Goal: Task Accomplishment & Management: Manage account settings

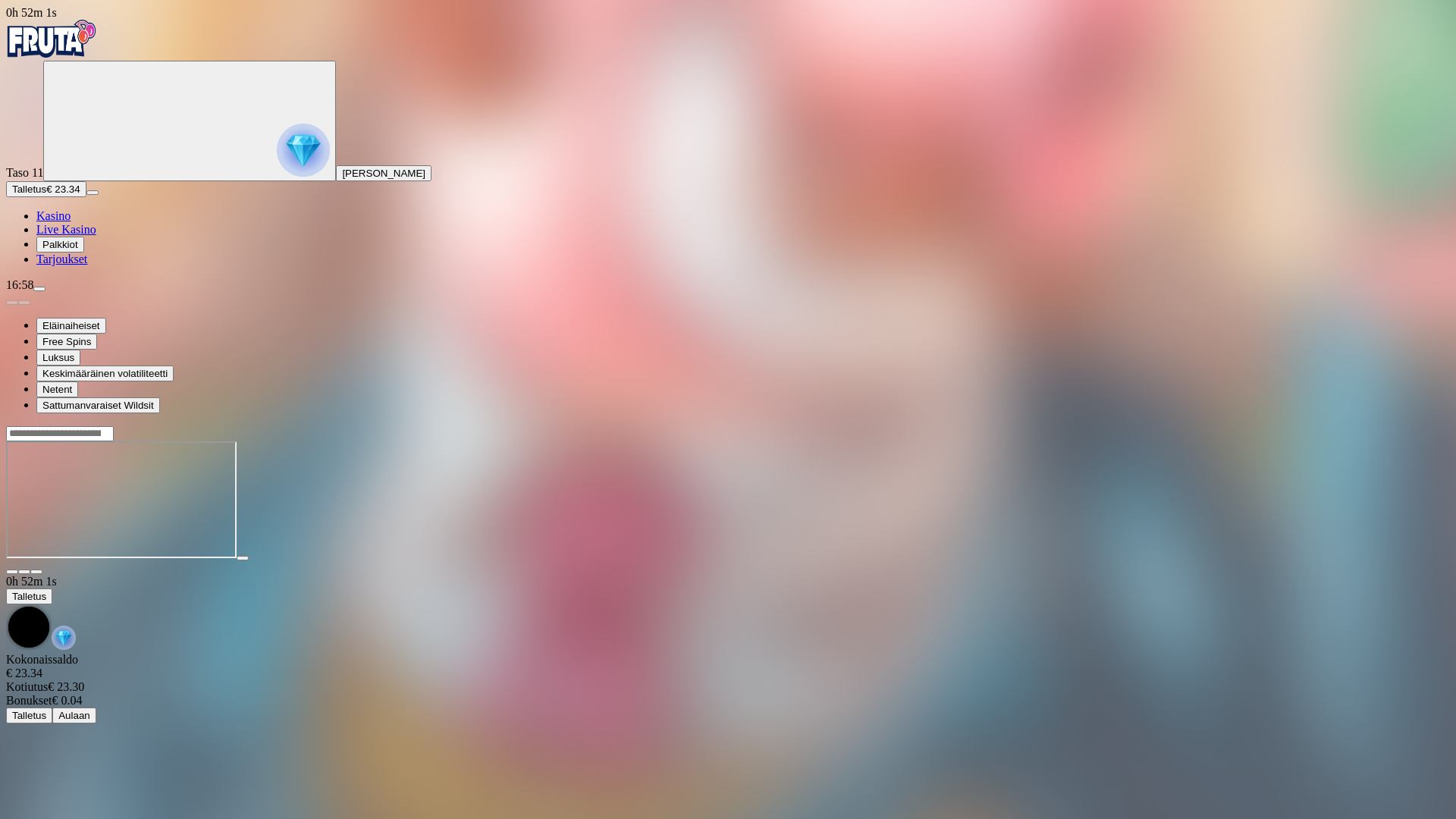
click at [36, 572] on span "fullscreen-exit icon" at bounding box center [36, 572] width 0 height 0
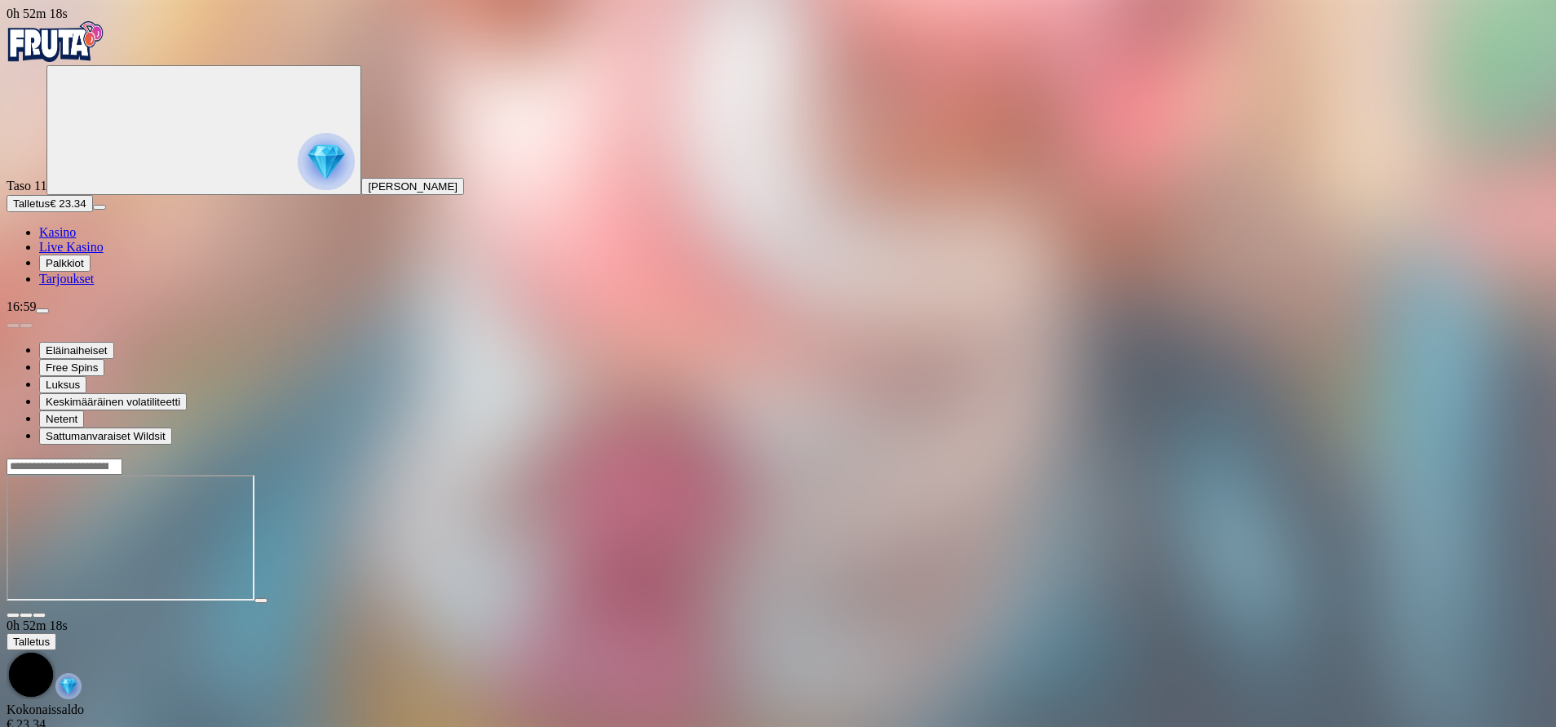
click at [42, 311] on span "menu icon" at bounding box center [42, 311] width 0 height 0
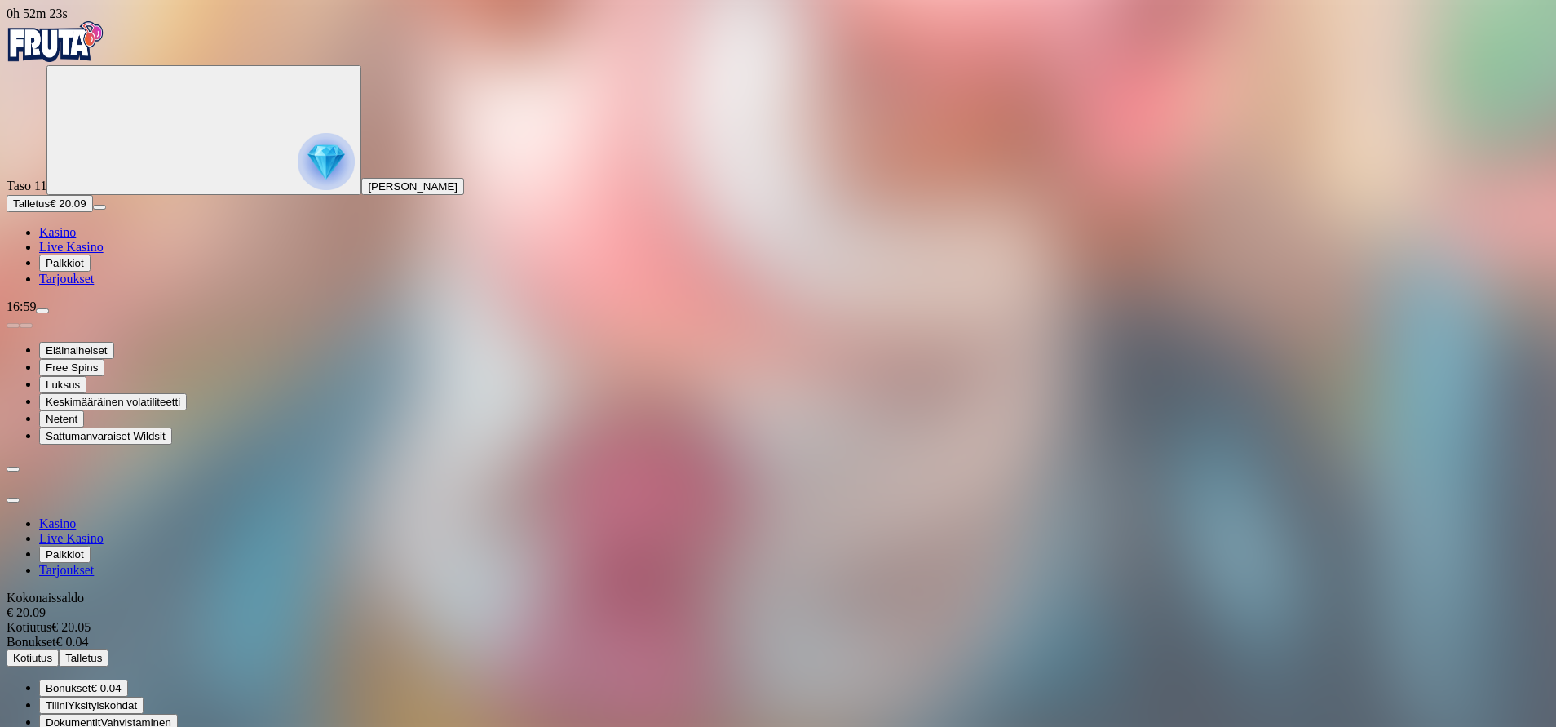
click at [52, 652] on span "Kotiutus" at bounding box center [32, 658] width 39 height 12
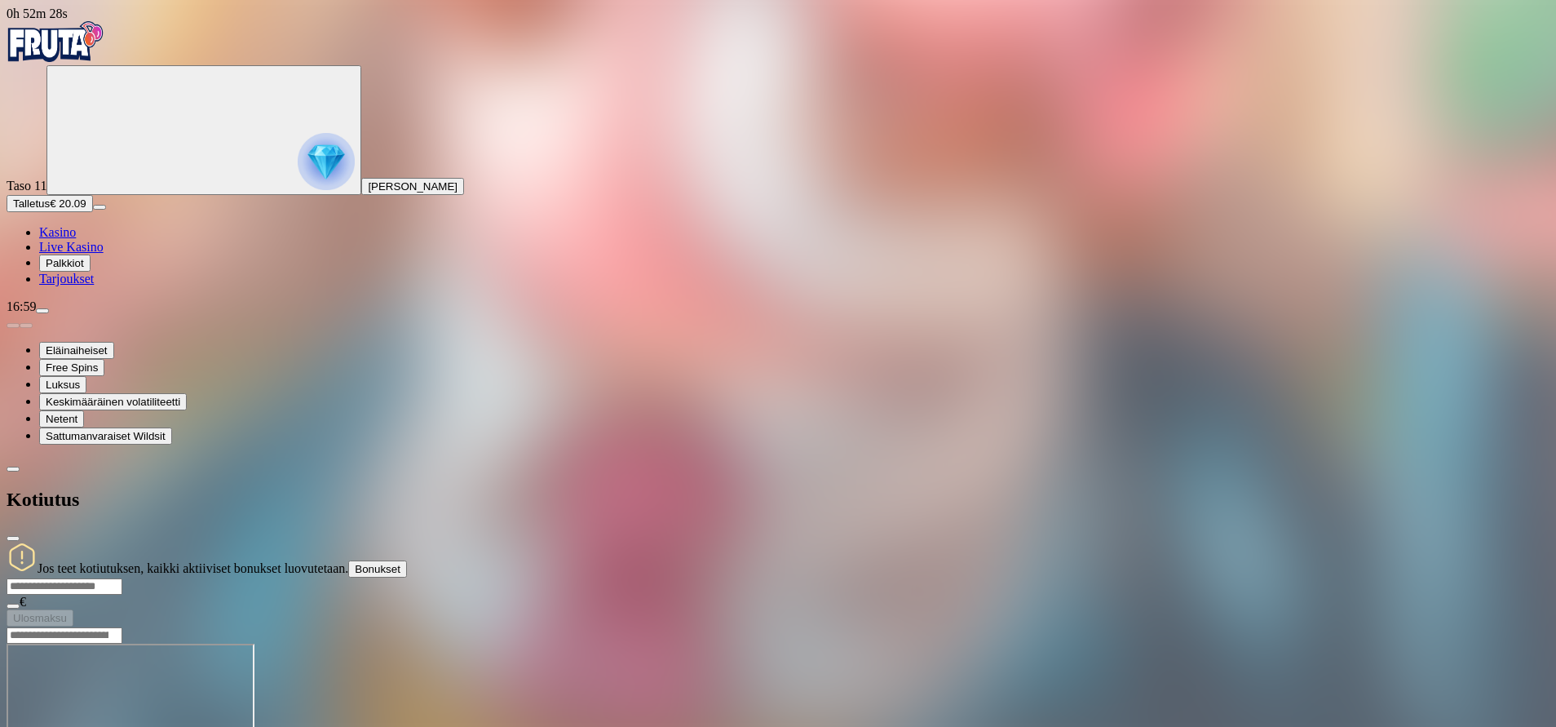
click at [122, 578] on input "number" at bounding box center [65, 586] width 116 height 16
type input "**"
click at [67, 612] on span "Ulosmaksu" at bounding box center [40, 618] width 54 height 12
click at [298, 170] on img "Primary" at bounding box center [326, 161] width 57 height 57
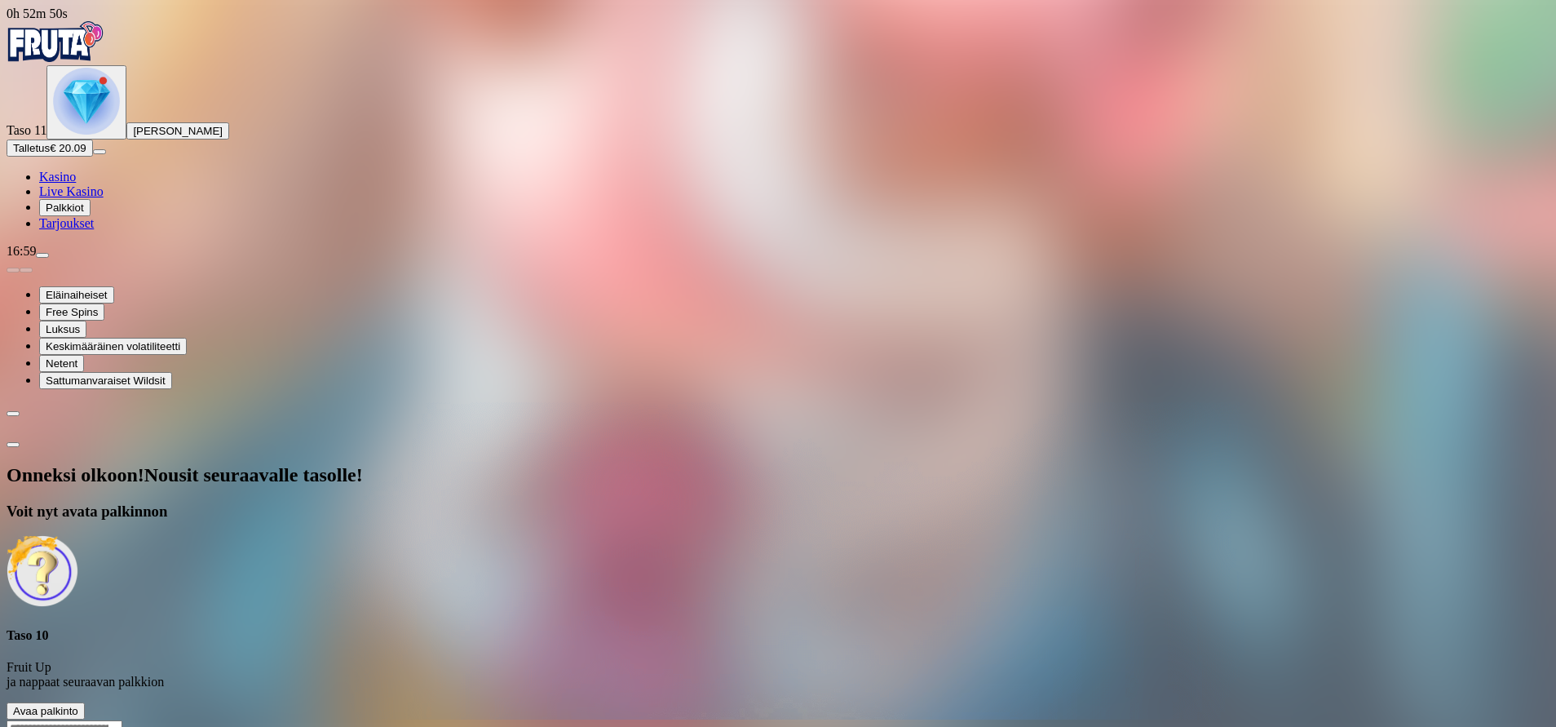
click at [78, 705] on span "Avaa palkinto" at bounding box center [45, 711] width 65 height 12
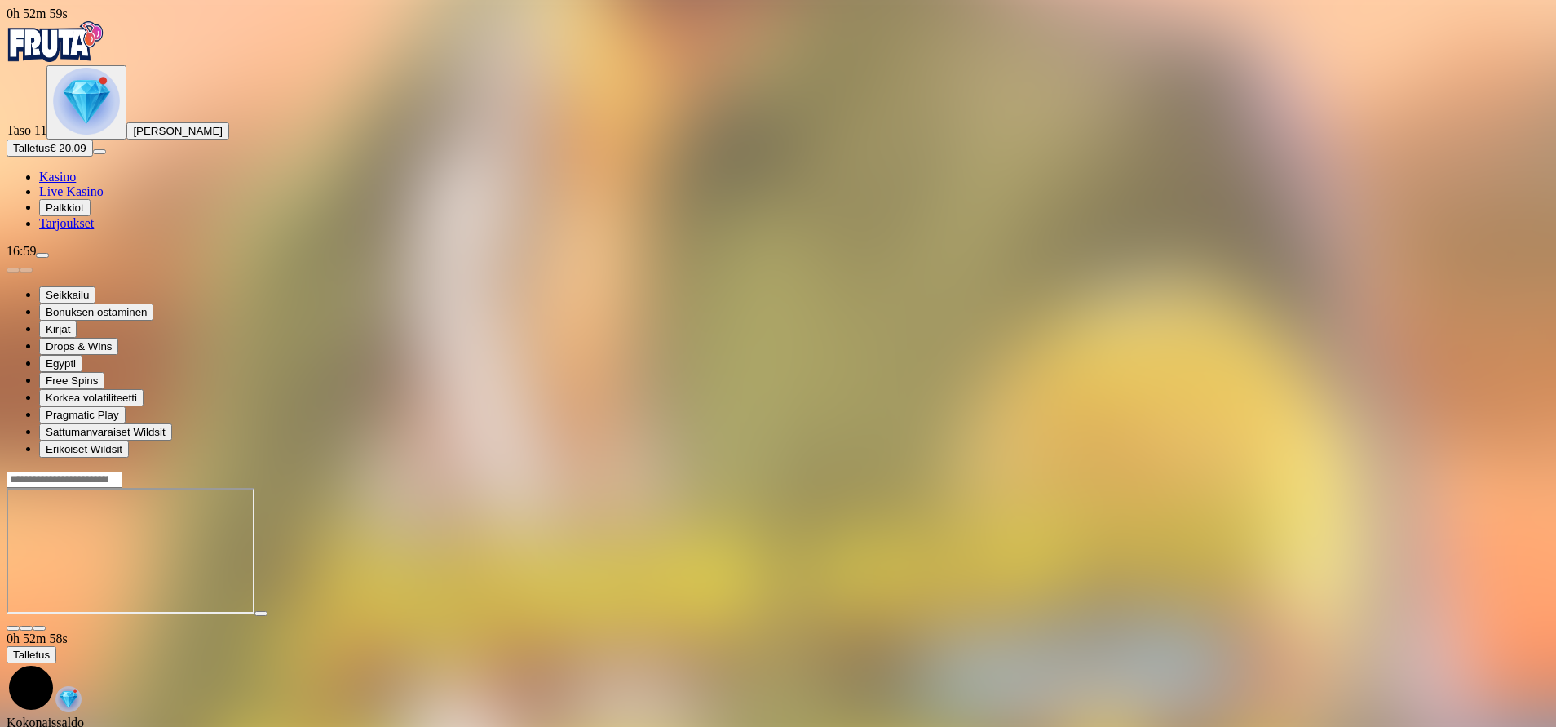
click at [39, 628] on span "fullscreen icon" at bounding box center [39, 628] width 0 height 0
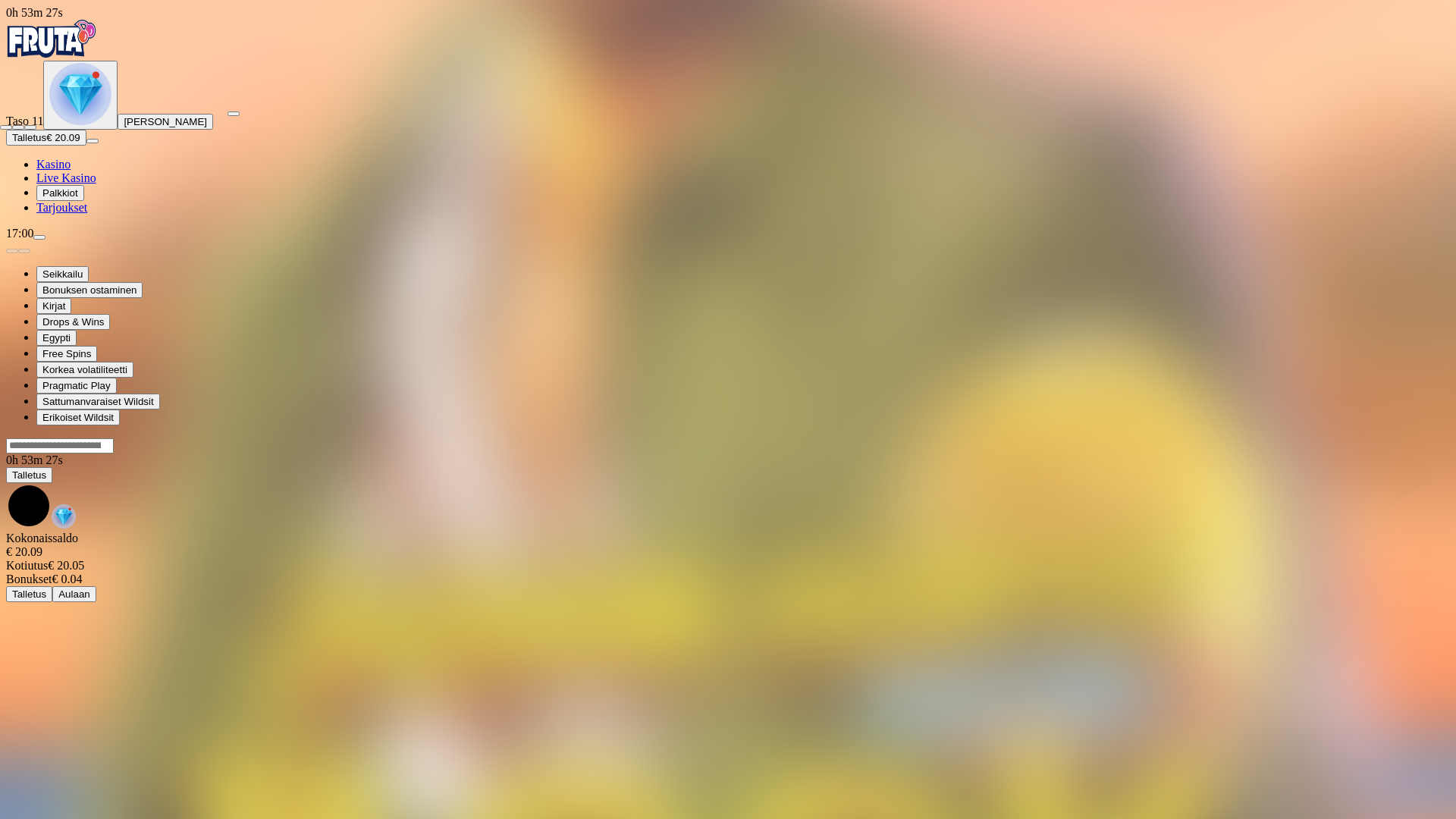
click at [36, 125] on button "button" at bounding box center [30, 127] width 12 height 5
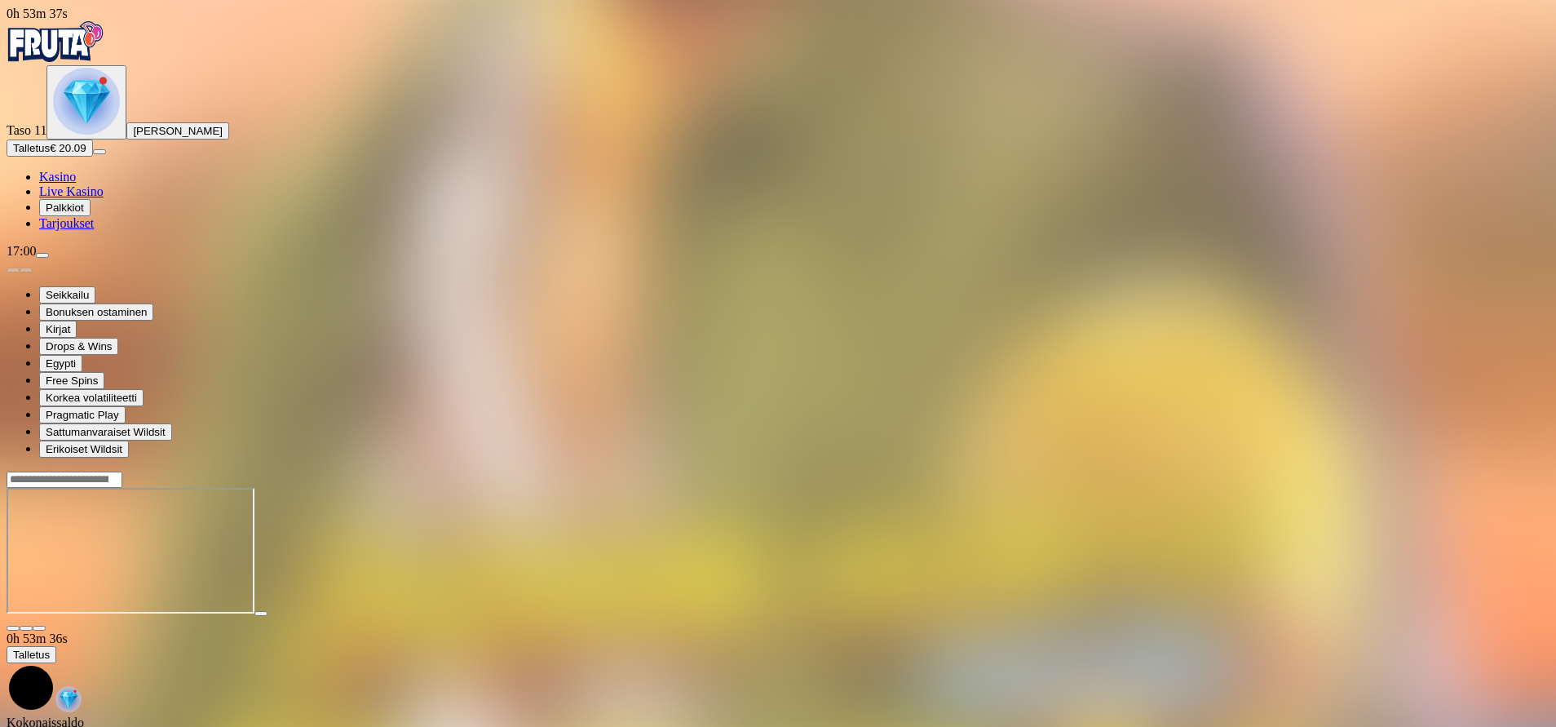
click at [91, 135] on img "Primary" at bounding box center [86, 101] width 67 height 67
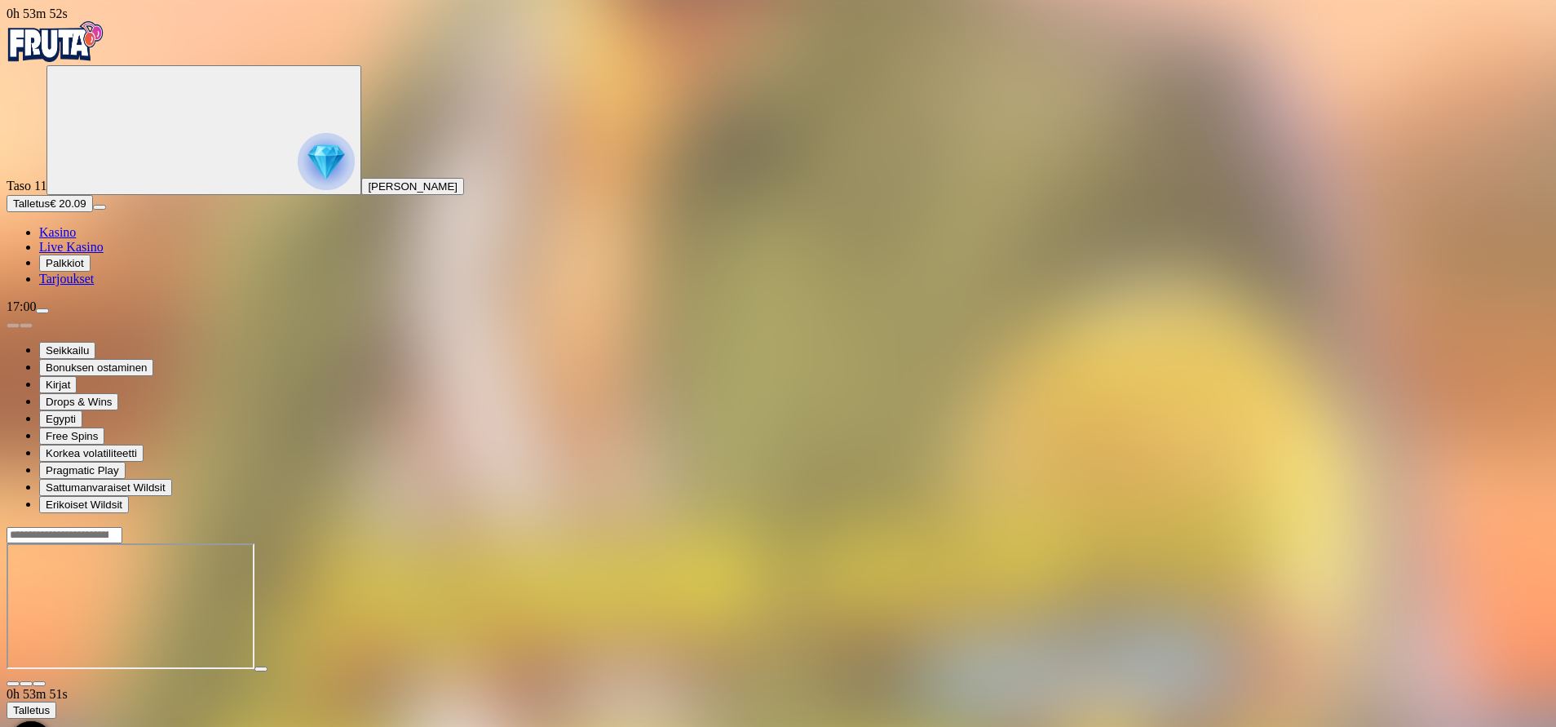
drag, startPoint x: 1412, startPoint y: 160, endPoint x: 1416, endPoint y: 250, distance: 89.8
click at [39, 683] on span "fullscreen icon" at bounding box center [39, 683] width 0 height 0
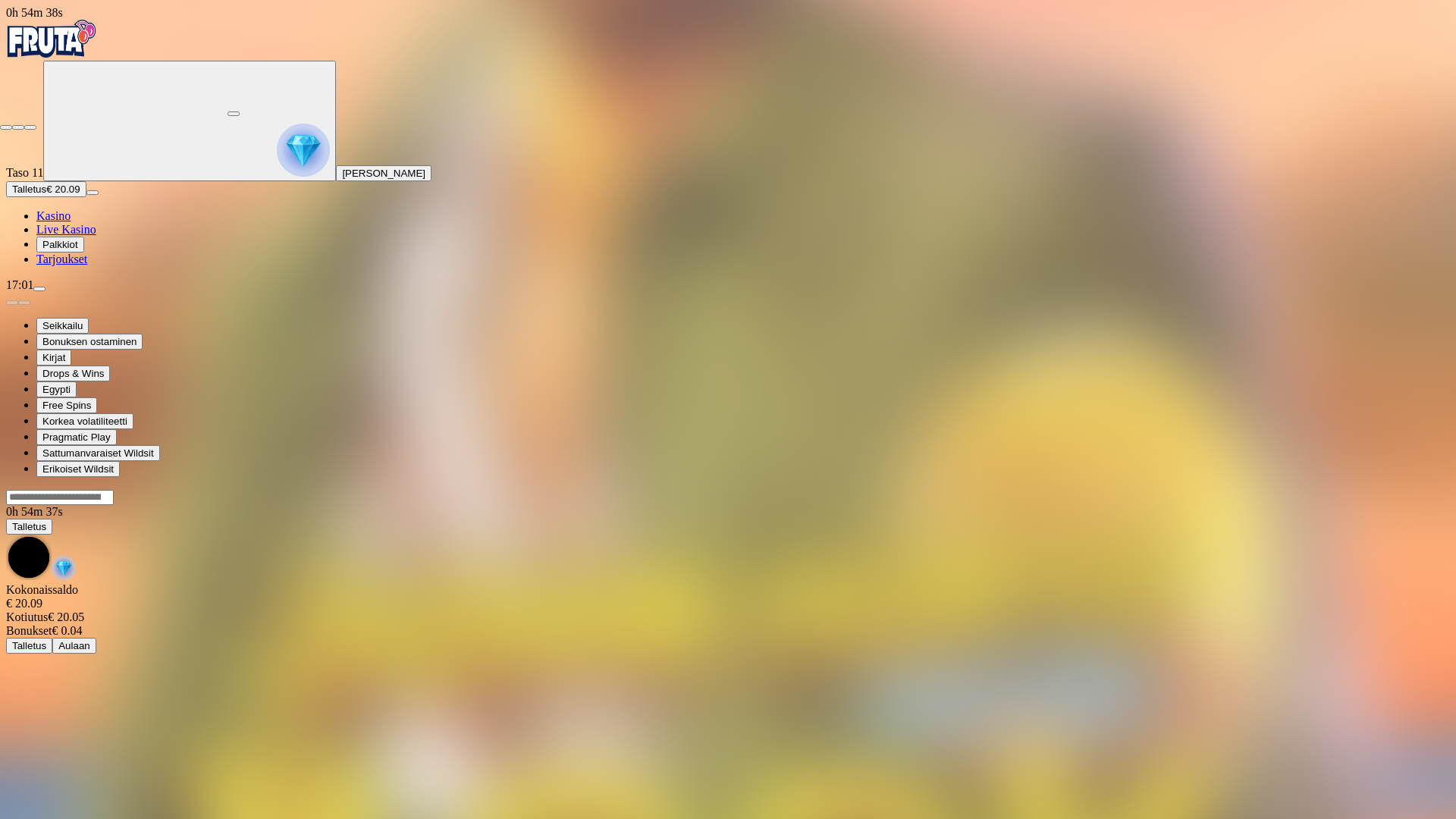
click at [31, 127] on span "fullscreen-exit icon" at bounding box center [31, 127] width 0 height 0
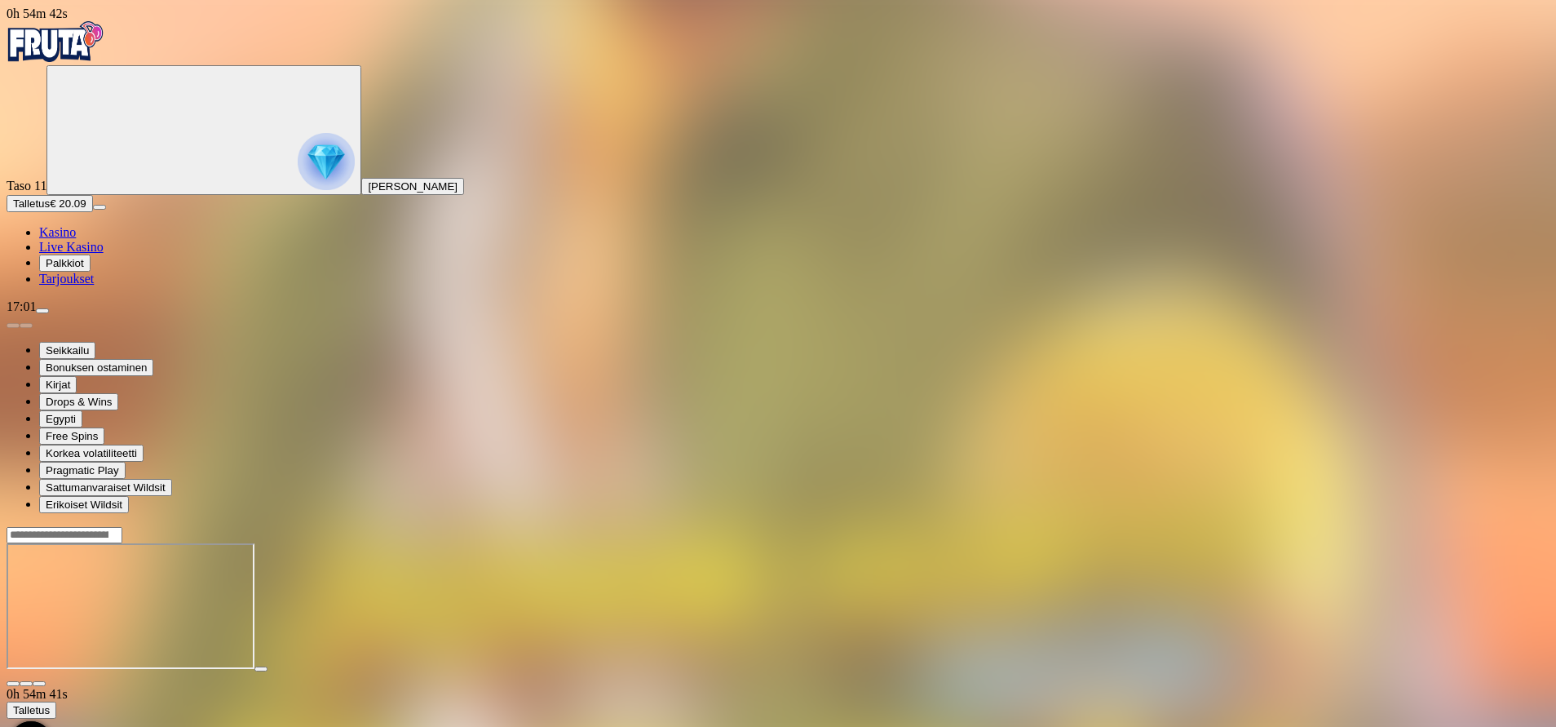
click at [76, 239] on span "Kasino" at bounding box center [57, 232] width 37 height 14
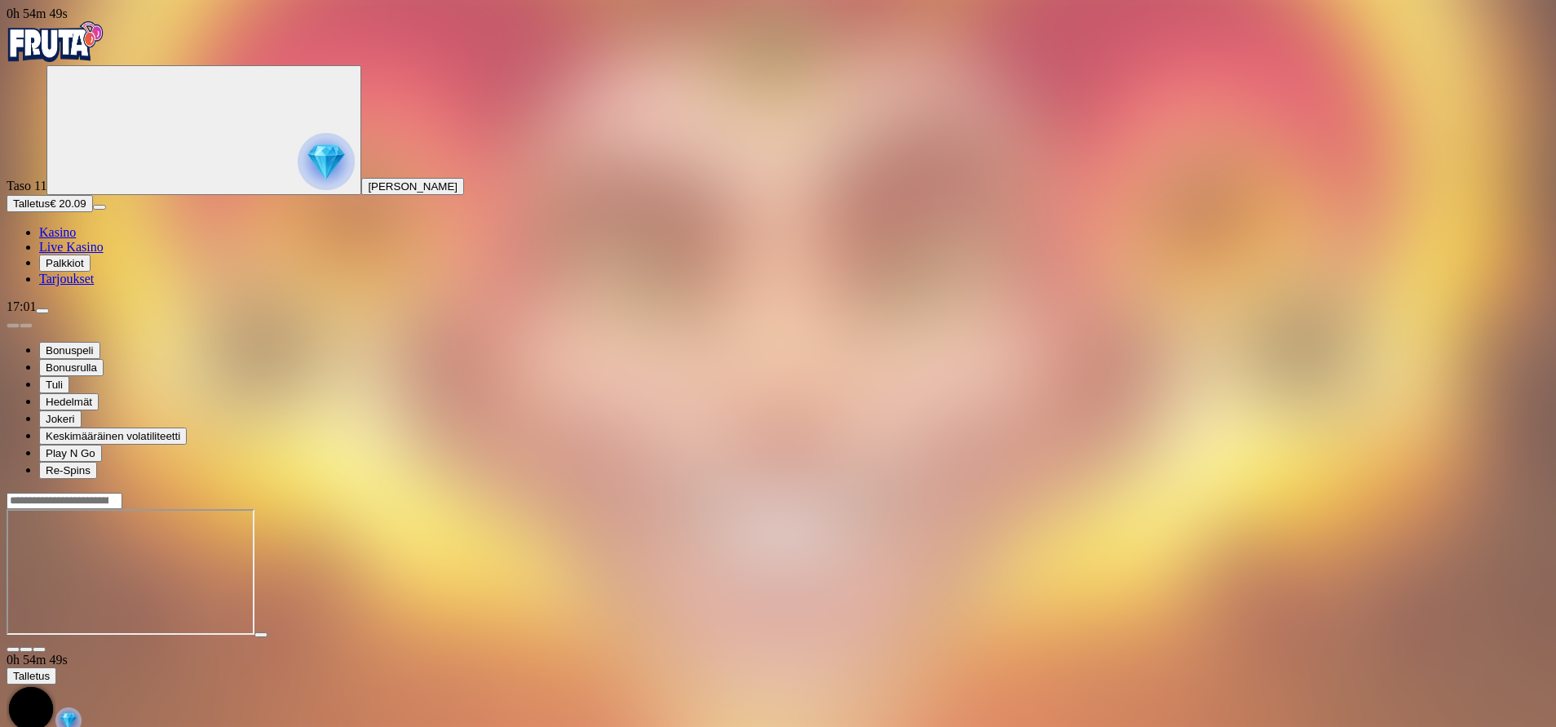
click at [39, 649] on span "fullscreen icon" at bounding box center [39, 649] width 0 height 0
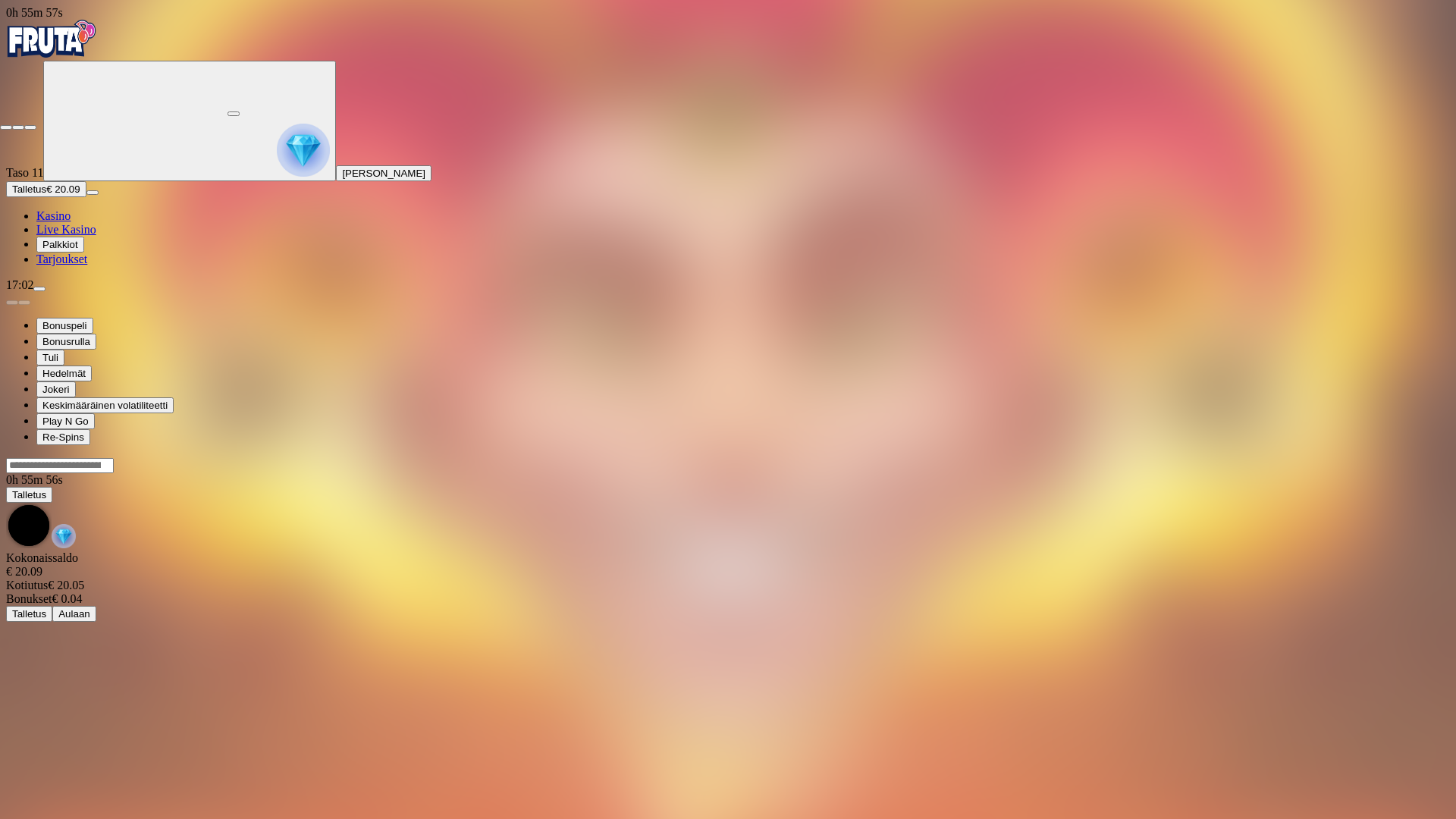
click at [36, 125] on button "button" at bounding box center [30, 127] width 12 height 5
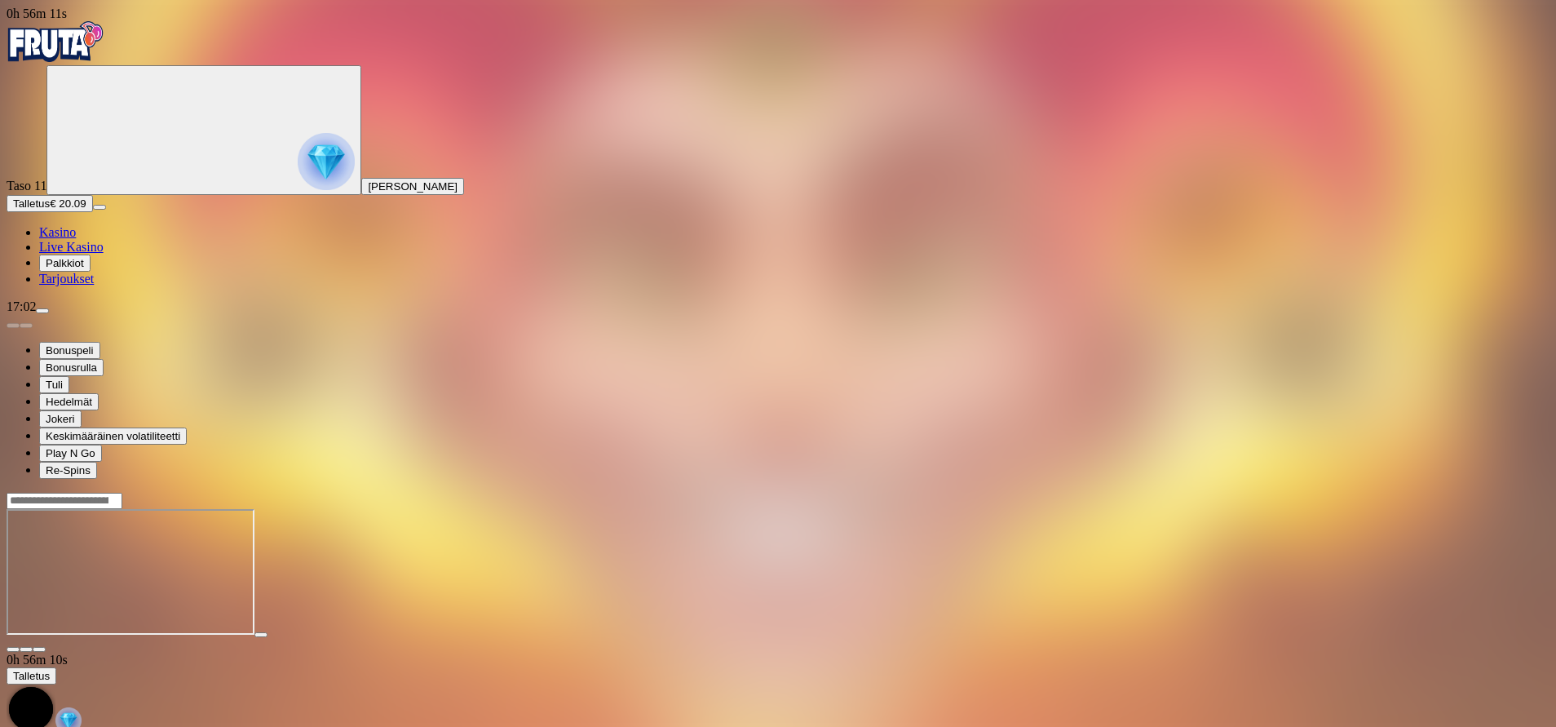
click at [298, 188] on img "Primary" at bounding box center [326, 161] width 57 height 57
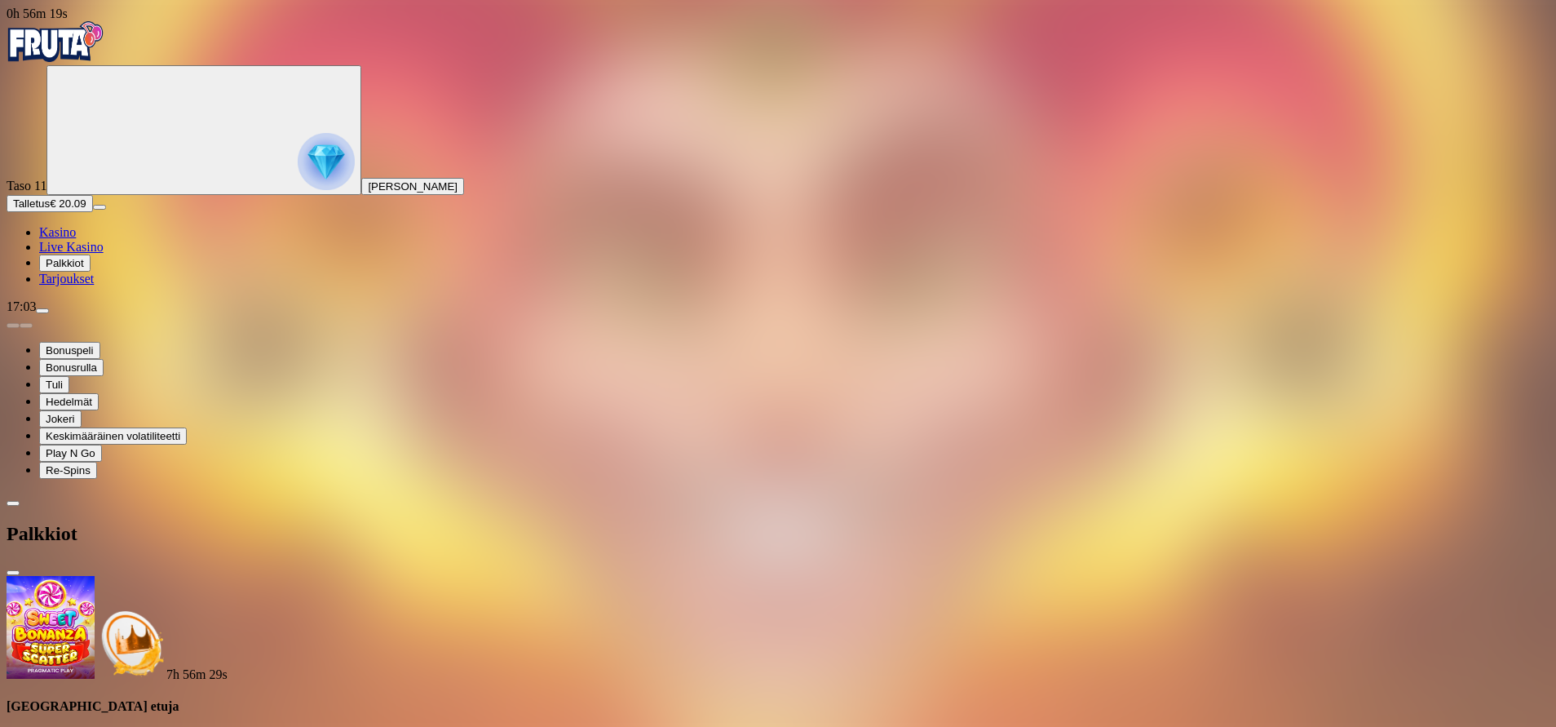
click at [42, 311] on span "menu icon" at bounding box center [42, 311] width 0 height 0
